Goal: Task Accomplishment & Management: Manage account settings

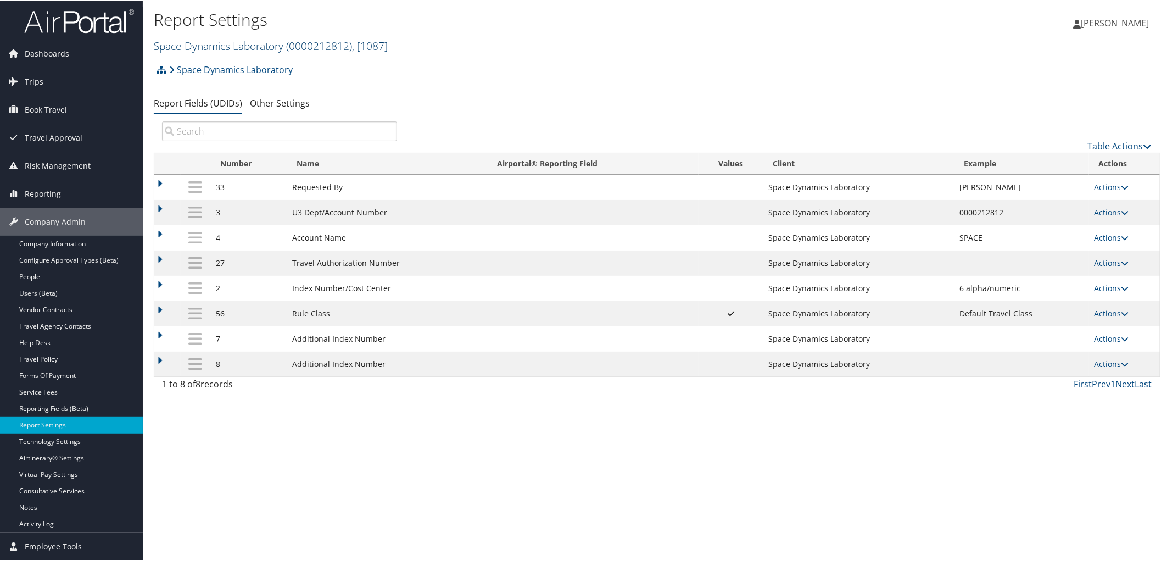
click at [245, 45] on link "Space Dynamics Laboratory ( 0000212812 ) , [ 1087 ]" at bounding box center [271, 44] width 234 height 15
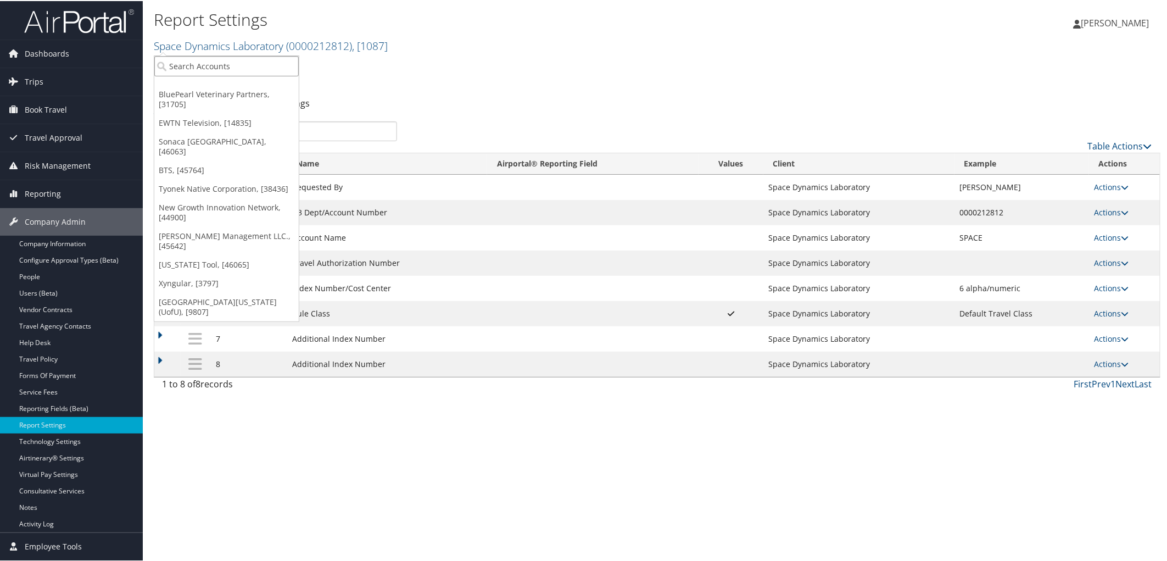
click at [229, 63] on input "search" at bounding box center [226, 65] width 144 height 20
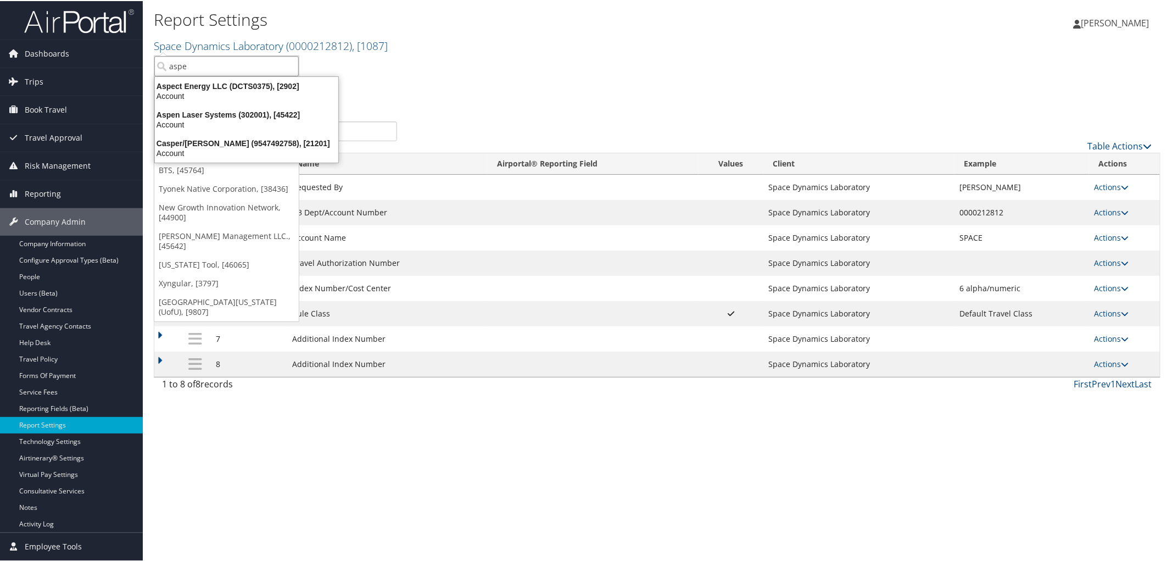
type input "aspen"
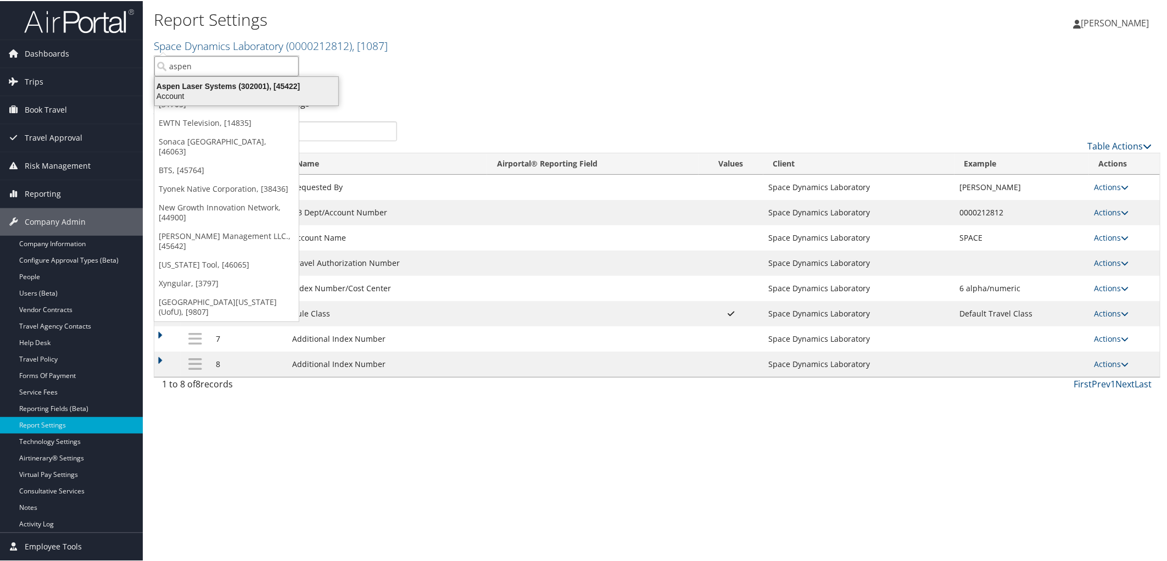
click at [230, 86] on div "Aspen Laser Systems (302001), [45422]" at bounding box center [246, 85] width 197 height 10
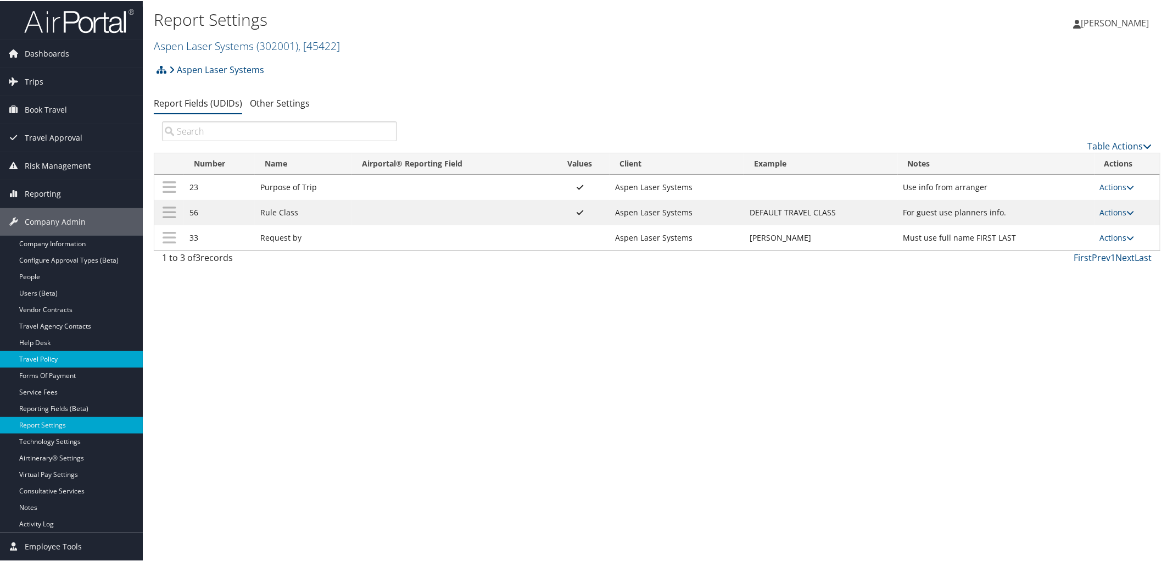
click at [52, 358] on link "Travel Policy" at bounding box center [71, 358] width 143 height 16
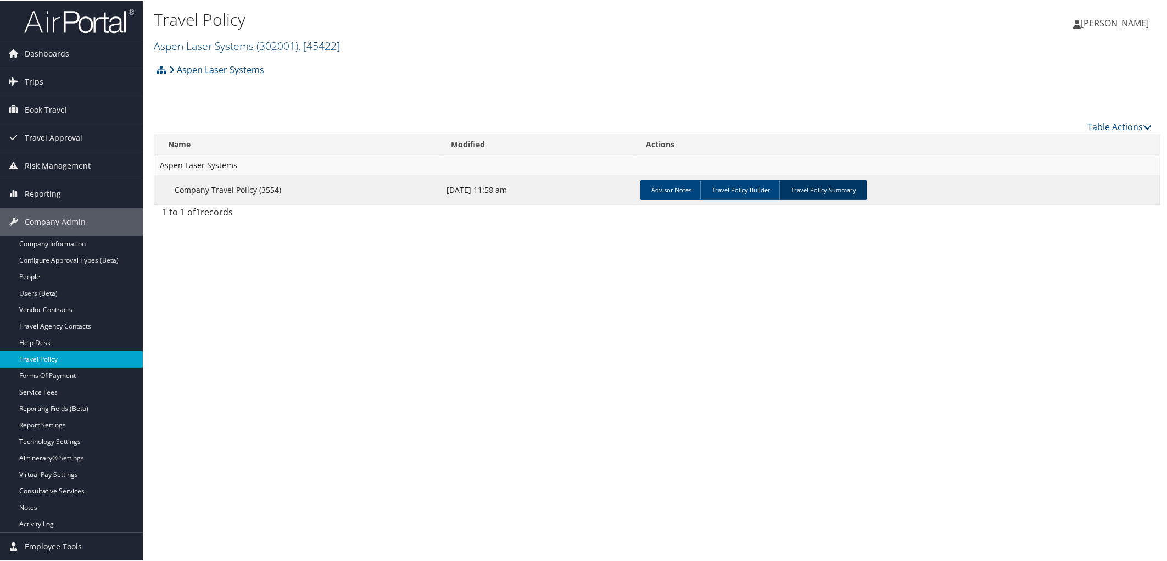
click at [796, 190] on link "Travel Policy Summary" at bounding box center [823, 189] width 88 height 20
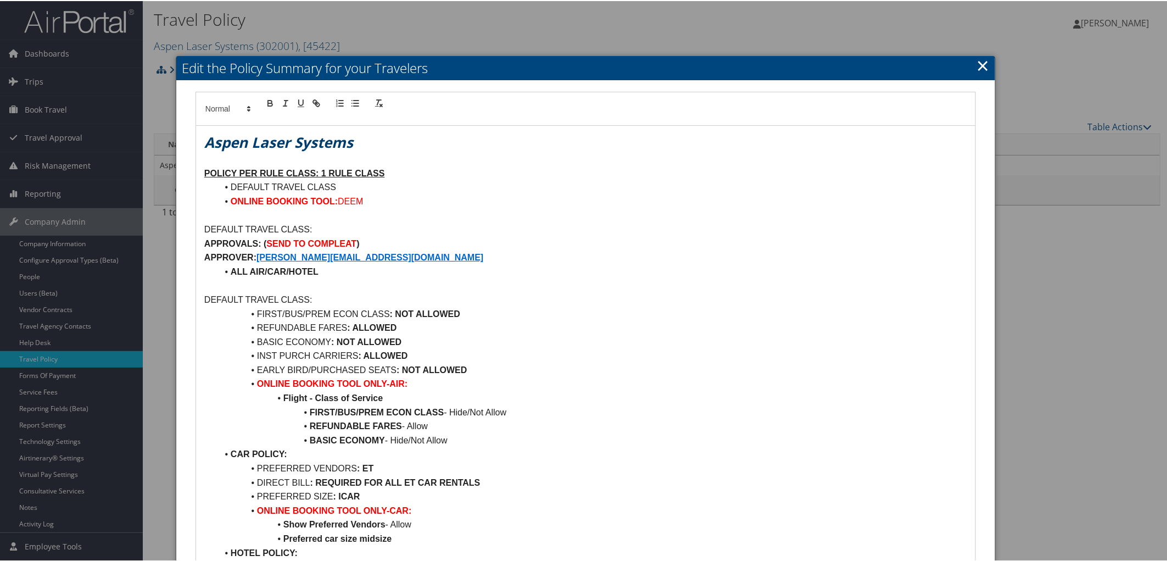
click at [977, 68] on link "×" at bounding box center [983, 64] width 13 height 22
